Goal: Task Accomplishment & Management: Manage account settings

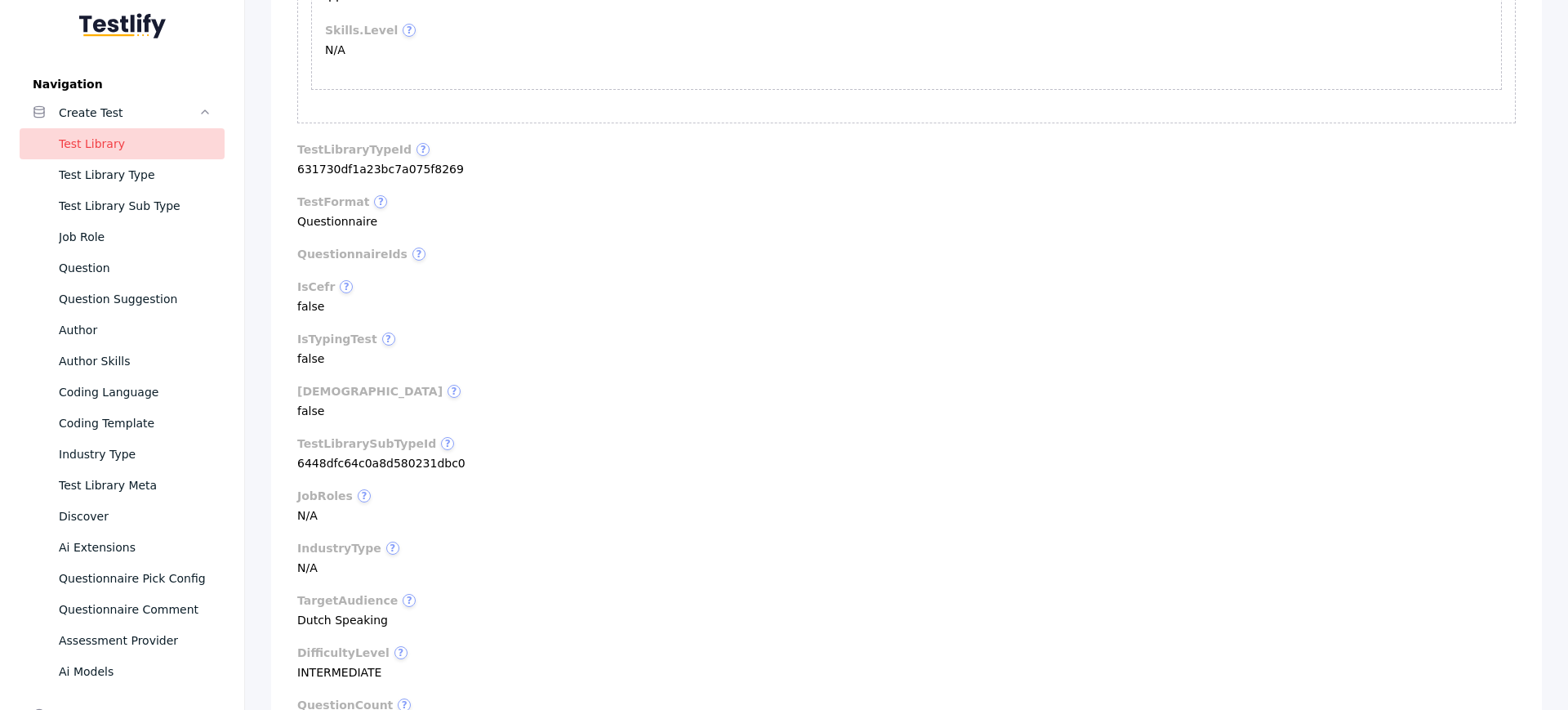
scroll to position [3492, 0]
click at [438, 539] on label "industryType ?" at bounding box center [905, 545] width 1218 height 13
click at [317, 592] on section "targetAudience ? Dutch Speaking" at bounding box center [905, 608] width 1218 height 33
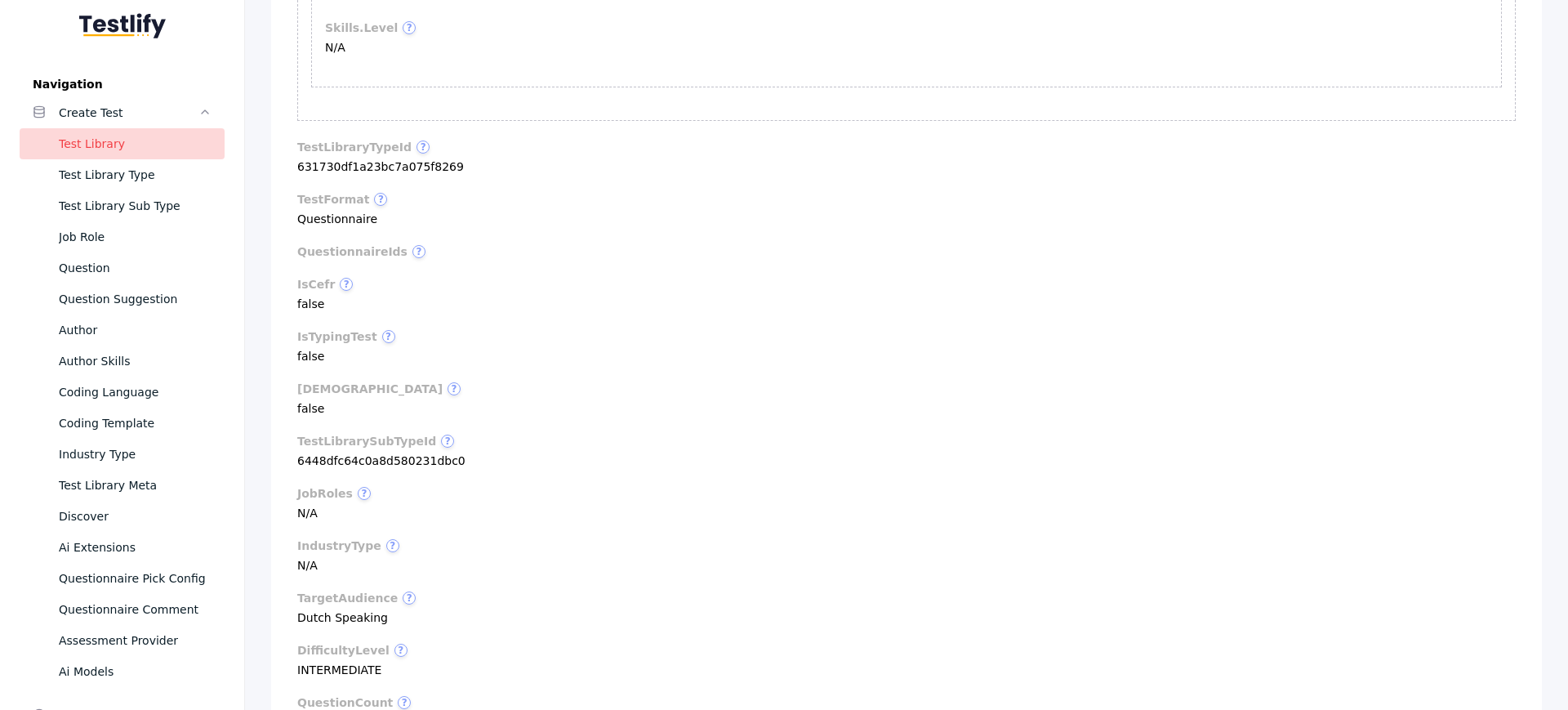
click at [348, 592] on section "targetAudience ? Dutch Speaking" at bounding box center [905, 608] width 1218 height 33
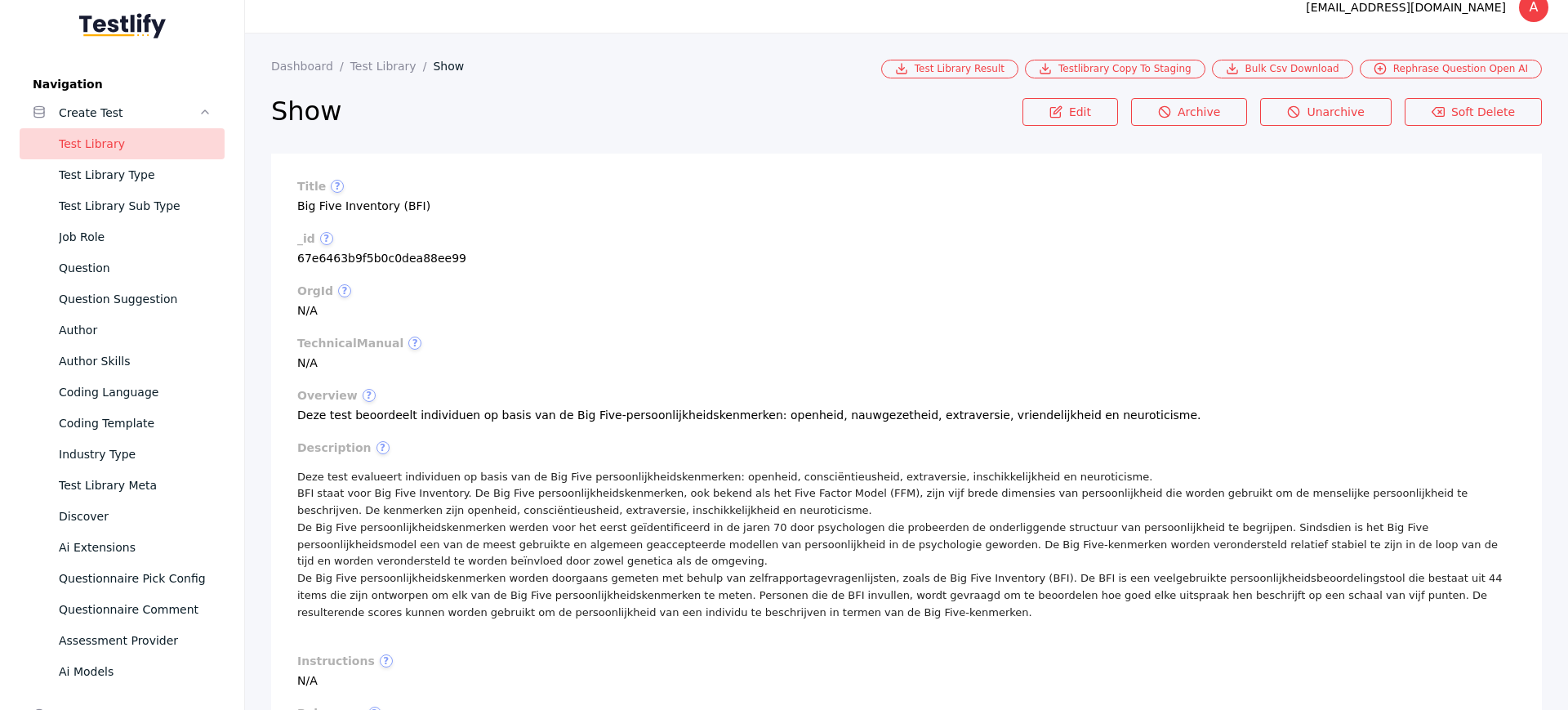
scroll to position [0, 0]
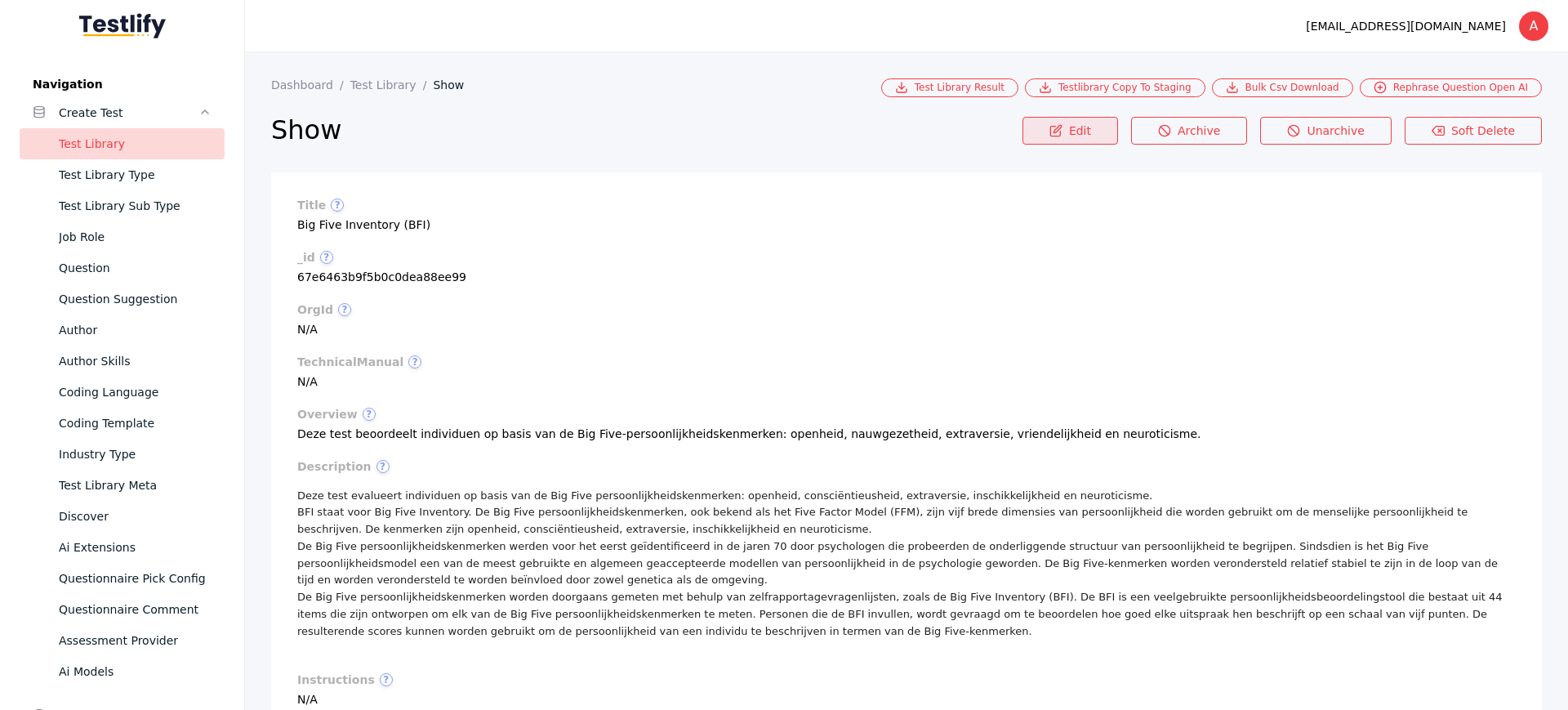
click at [1062, 138] on span at bounding box center [1056, 131] width 13 height 15
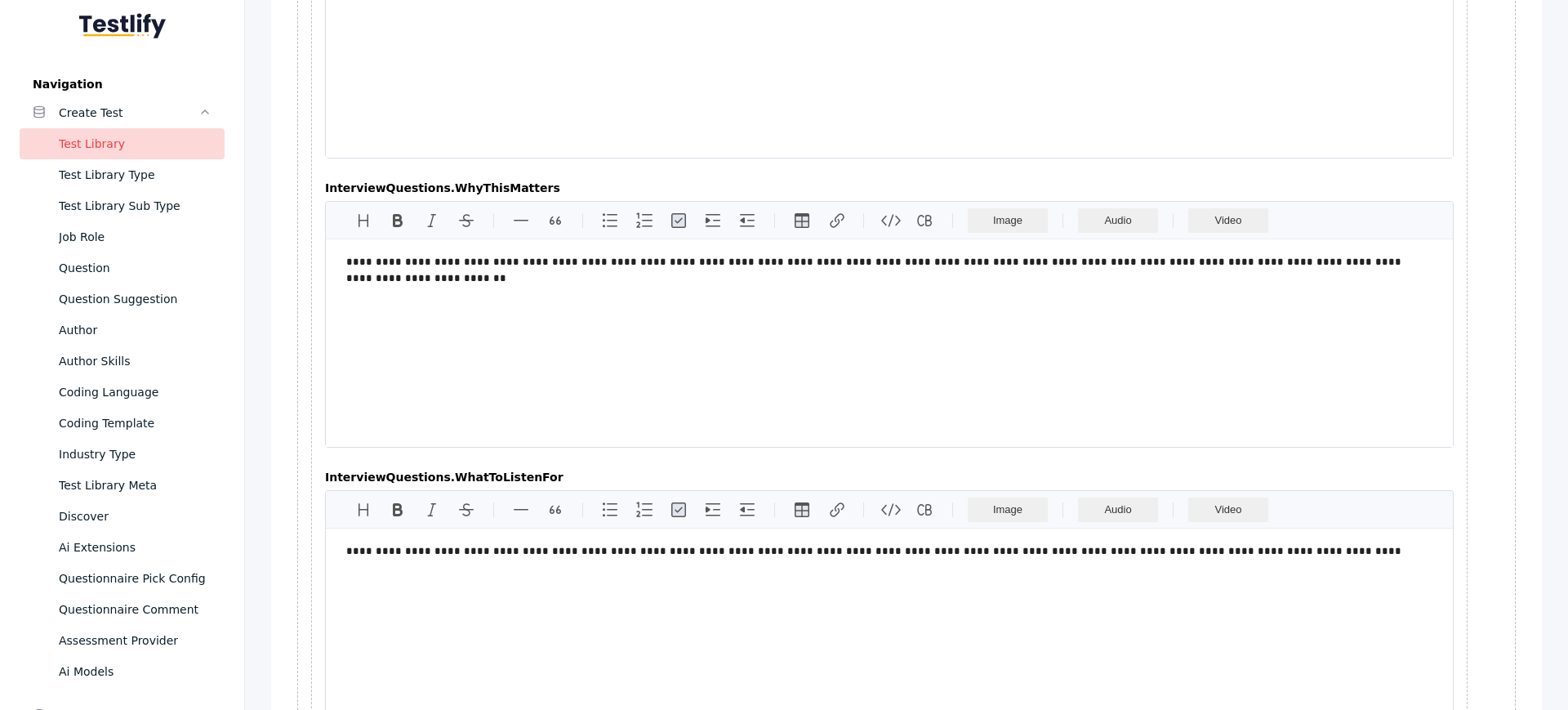
scroll to position [7068, 0]
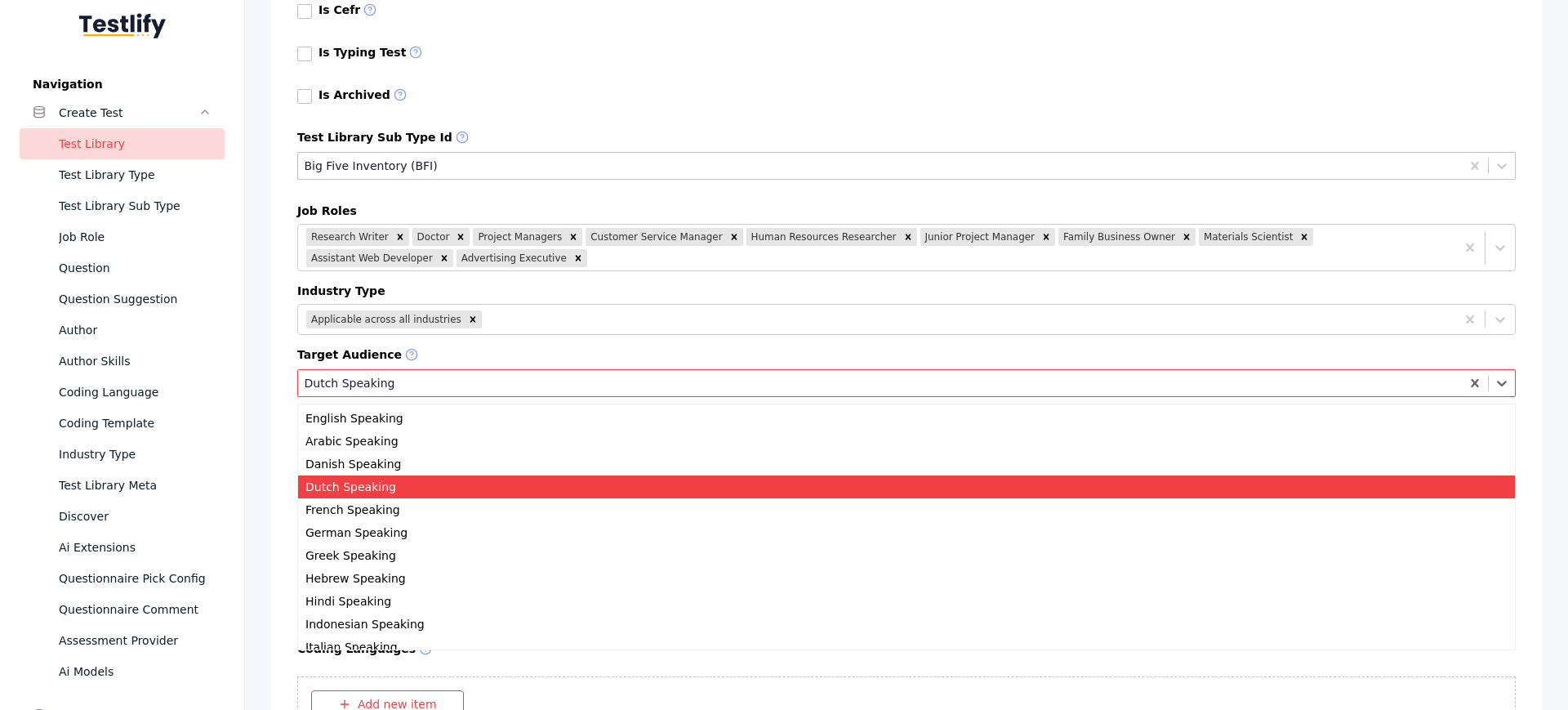
click at [512, 374] on div "Dutch Speaking" at bounding box center [880, 383] width 1164 height 21
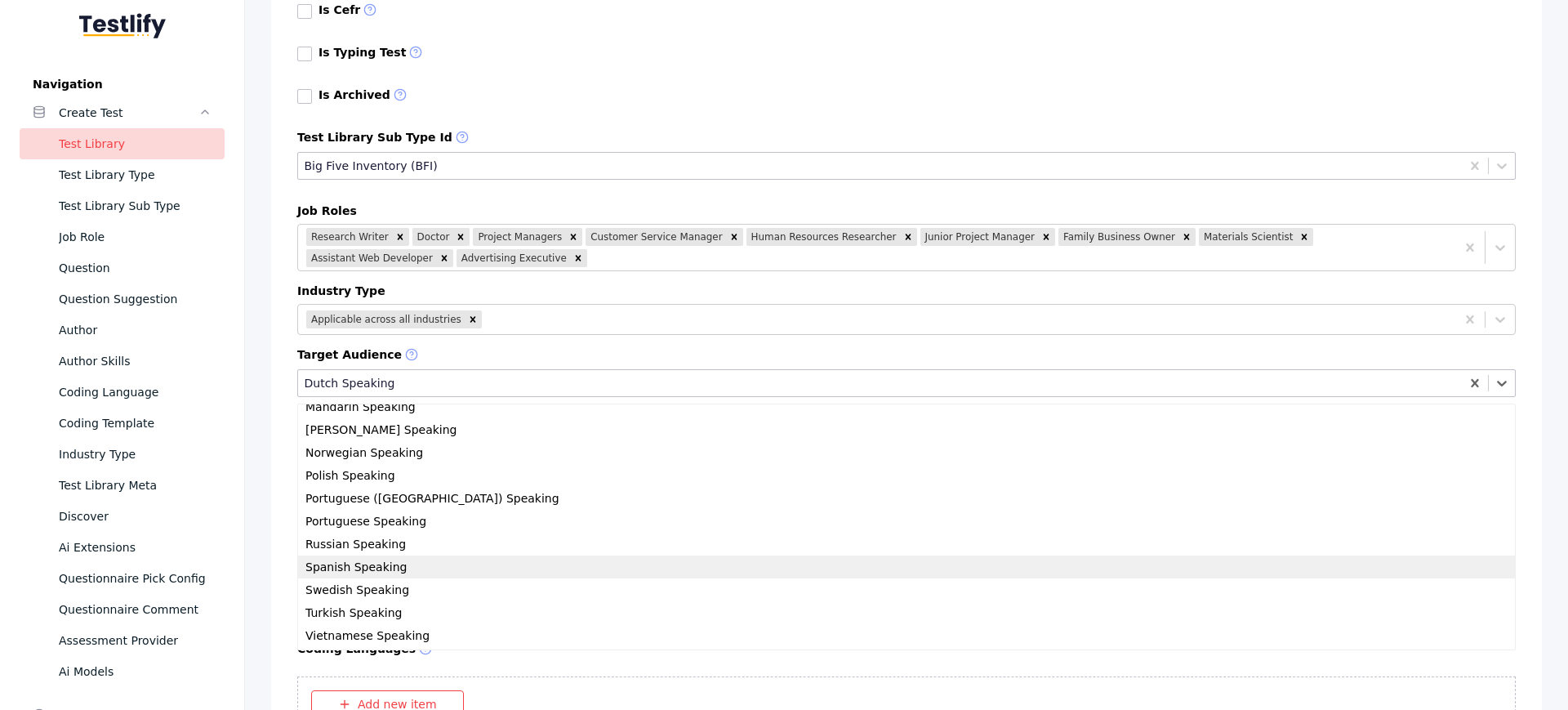
scroll to position [0, 0]
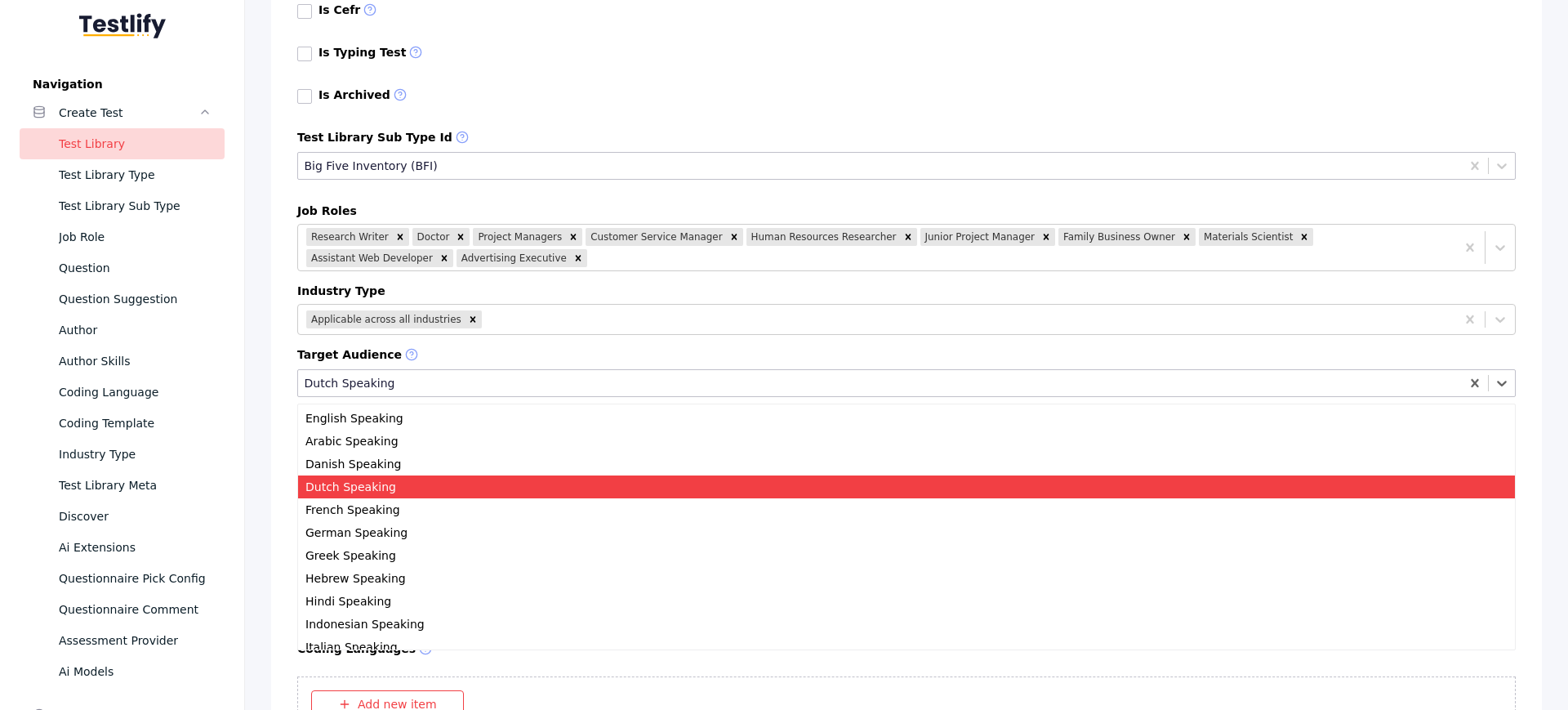
click at [375, 485] on div "Dutch Speaking" at bounding box center [906, 487] width 1217 height 23
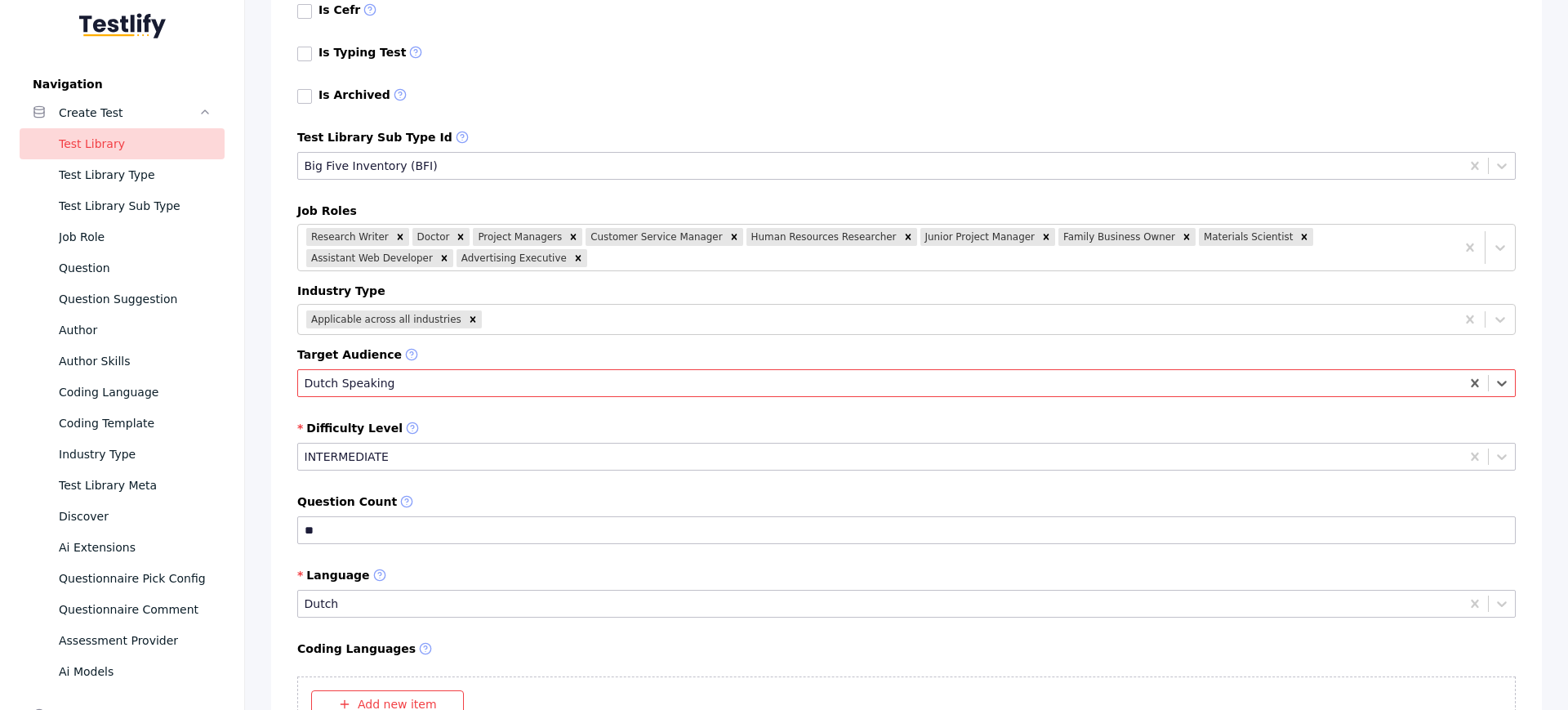
click at [446, 393] on div "Dutch Speaking" at bounding box center [880, 383] width 1164 height 21
click at [437, 376] on div at bounding box center [880, 383] width 1151 height 15
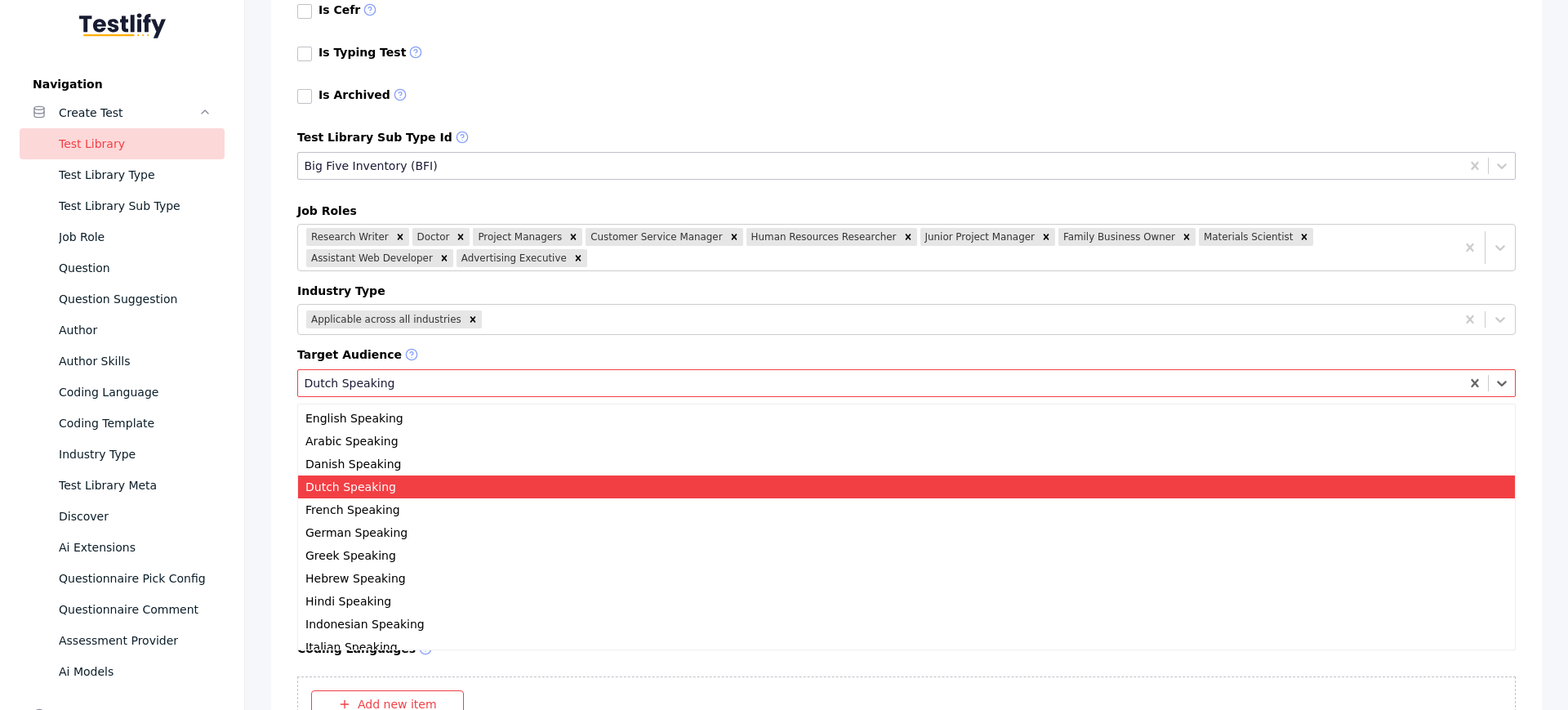
click at [437, 376] on div at bounding box center [880, 383] width 1151 height 15
